Goal: Find specific page/section: Find specific page/section

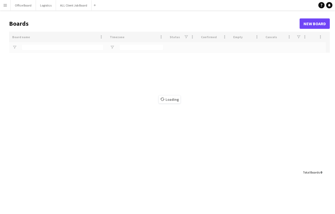
type input "**********"
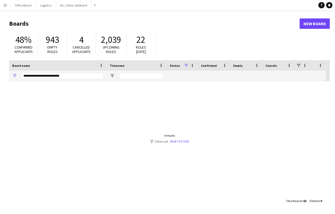
click at [3, 11] on main "Boards New Board 48% Confirmed applicants 943 Empty roles 4 Cancelled applicant…" at bounding box center [167, 112] width 335 height 204
click at [6, 7] on app-icon "Menu" at bounding box center [5, 5] width 4 height 4
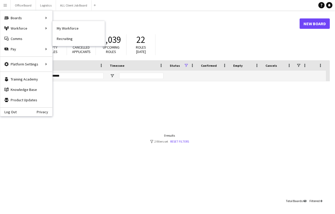
click at [63, 21] on nav "My Workforce Recruiting" at bounding box center [79, 33] width 52 height 25
click at [63, 16] on link "Boards" at bounding box center [79, 18] width 52 height 10
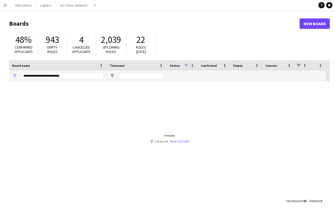
click at [5, 7] on app-icon "Menu" at bounding box center [5, 5] width 4 height 4
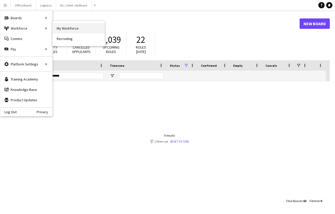
click at [68, 27] on link "My Workforce" at bounding box center [79, 28] width 52 height 10
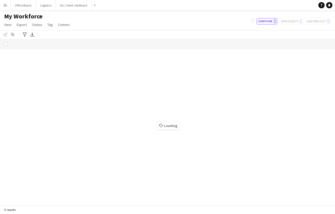
click at [8, 5] on button "Menu" at bounding box center [5, 5] width 10 height 10
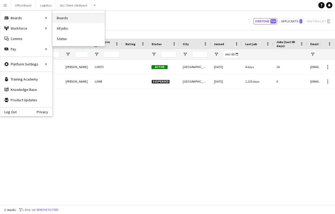
click at [73, 20] on link "Boards" at bounding box center [79, 18] width 52 height 10
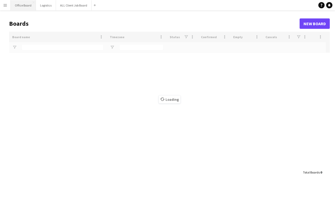
type input "**********"
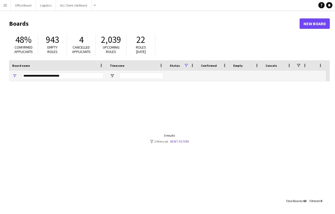
click at [8, 7] on button "Menu" at bounding box center [5, 5] width 10 height 10
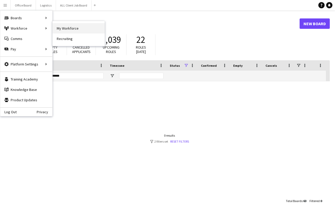
click at [66, 31] on link "My Workforce" at bounding box center [79, 28] width 52 height 10
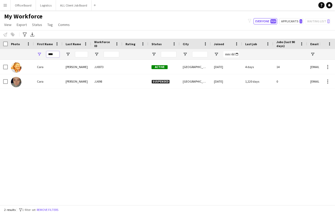
click at [53, 54] on input "****" at bounding box center [52, 54] width 13 height 6
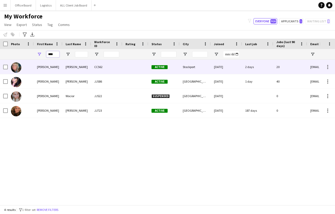
type input "****"
click at [55, 64] on div "[PERSON_NAME]" at bounding box center [48, 67] width 29 height 14
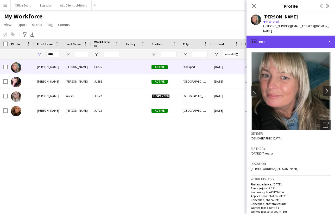
click at [294, 36] on div "profile Bio" at bounding box center [290, 42] width 88 height 12
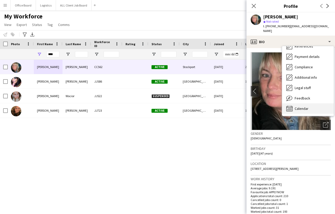
scroll to position [59, 0]
click at [300, 106] on span "Calendar" at bounding box center [301, 108] width 14 height 5
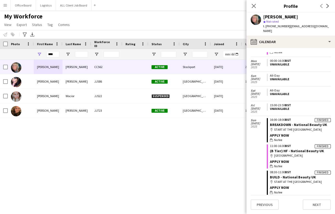
scroll to position [378, 0]
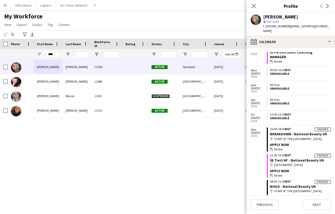
click at [212, 141] on div "[PERSON_NAME] CC562 Active Stockport [DATE] 2 days 20 [EMAIL_ADDRESS][DOMAIN_NA…" at bounding box center [159, 132] width 319 height 145
click at [7, 10] on button "Menu" at bounding box center [5, 5] width 10 height 10
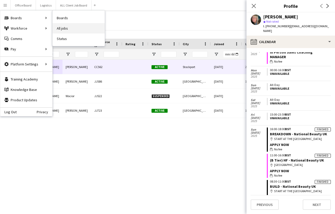
click at [69, 28] on link "All jobs" at bounding box center [79, 28] width 52 height 10
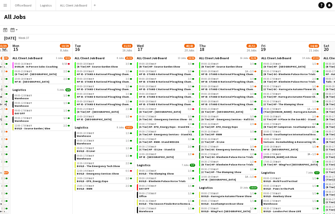
scroll to position [0, 178]
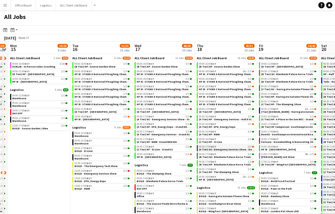
click at [221, 148] on span "(A Tier) GC- Emergency Services Show - Hall 4 Stand J82" at bounding box center [233, 149] width 69 height 3
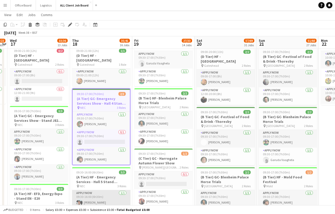
scroll to position [172, 0]
click at [208, 1] on app-navbar "Menu Boards Boards Boards All jobs Status Workforce Workforce My Workforce Recr…" at bounding box center [167, 5] width 335 height 10
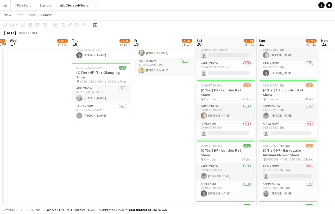
scroll to position [677, 0]
